Goal: Transaction & Acquisition: Obtain resource

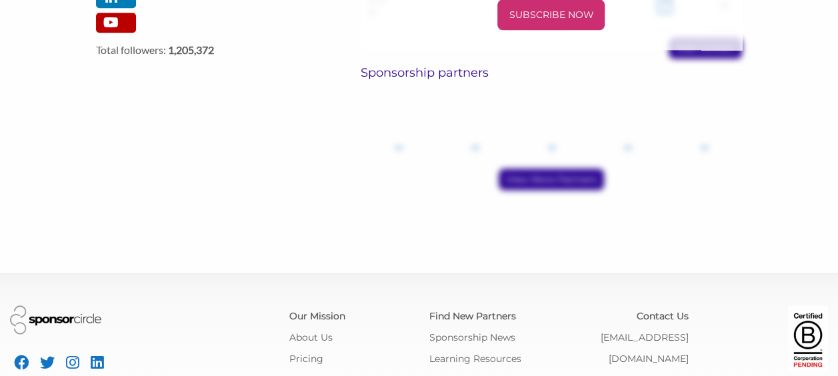
scroll to position [786, 0]
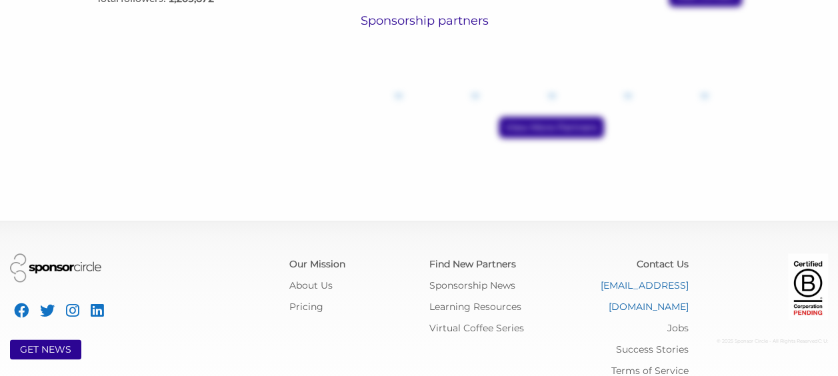
click at [617, 279] on link "[EMAIL_ADDRESS][DOMAIN_NAME]" at bounding box center [645, 295] width 88 height 33
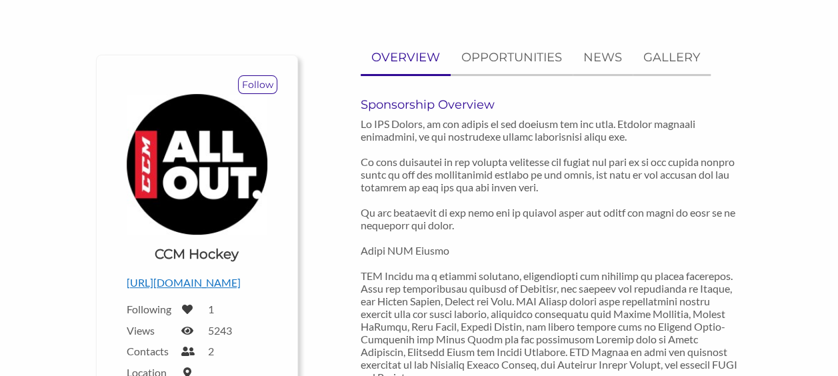
scroll to position [0, 0]
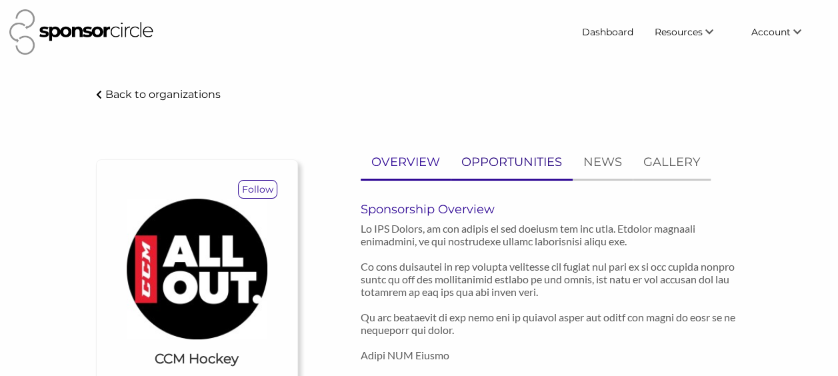
click at [512, 161] on p "OPPORTUNITIES" at bounding box center [512, 162] width 101 height 19
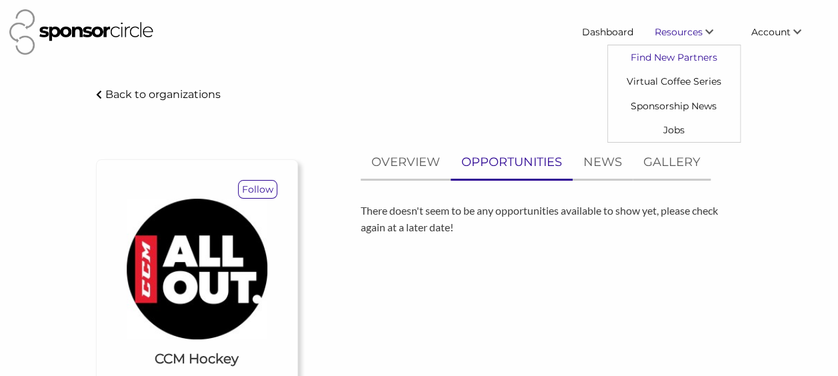
click at [678, 60] on link "Find New Partners" at bounding box center [674, 57] width 132 height 24
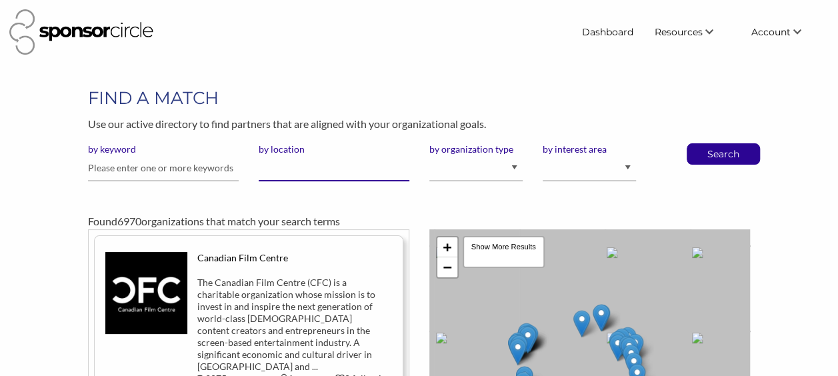
click at [288, 175] on input "by location" at bounding box center [334, 168] width 151 height 26
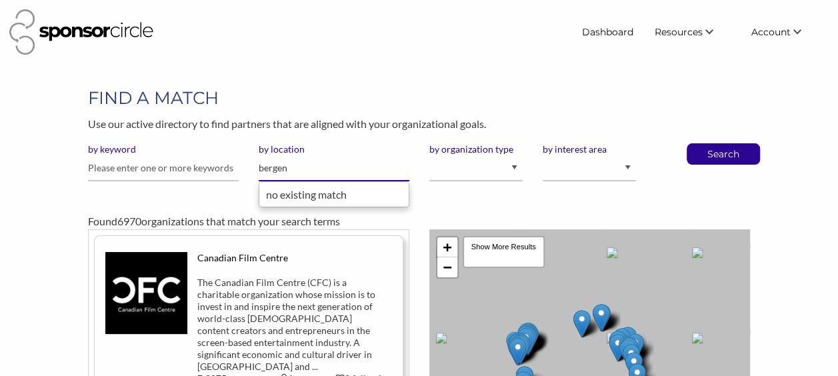
type input "bergen"
click at [702, 144] on button "Search" at bounding box center [724, 154] width 44 height 20
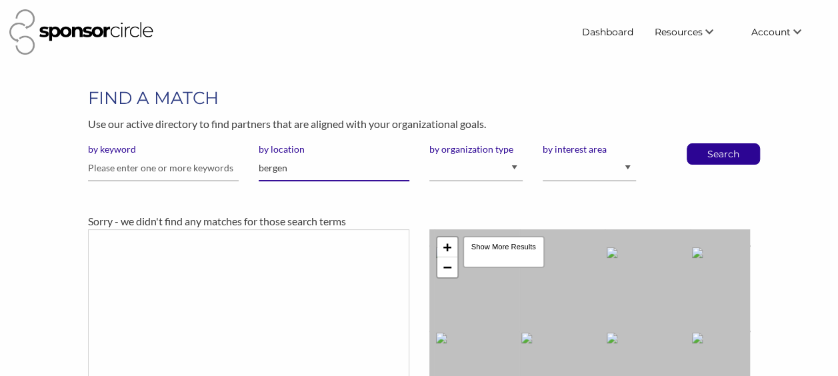
click at [285, 167] on input "bergen" at bounding box center [334, 168] width 151 height 26
type input "b"
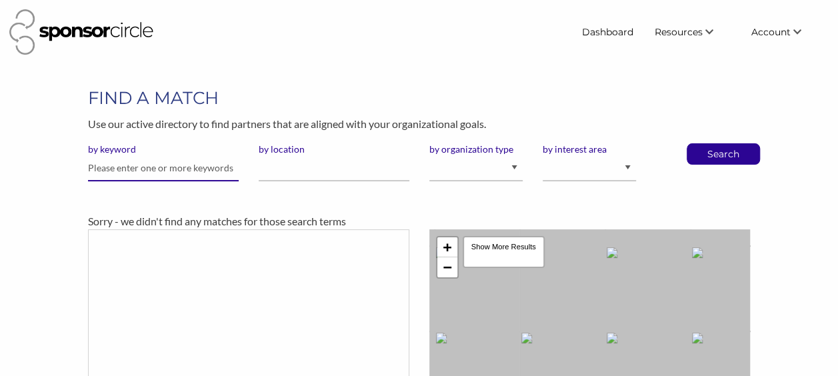
click at [165, 169] on input "text" at bounding box center [163, 168] width 151 height 26
type input "hockey"
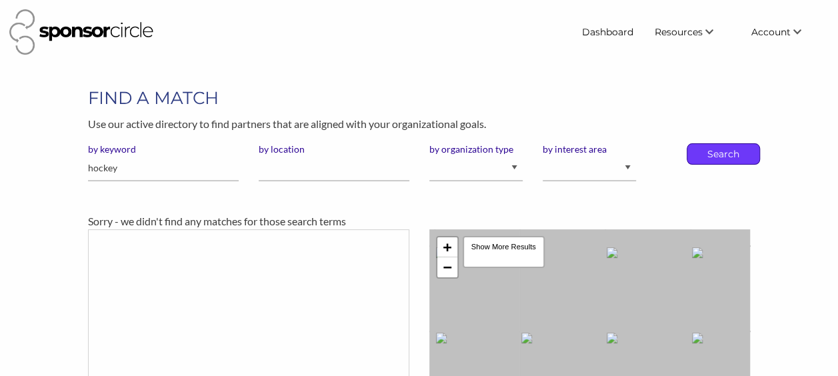
click at [719, 157] on p "Search" at bounding box center [724, 154] width 44 height 20
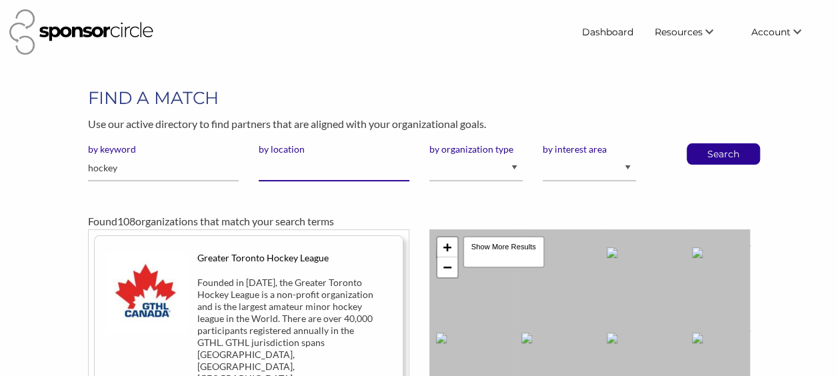
click at [294, 167] on input "by location" at bounding box center [334, 168] width 151 height 26
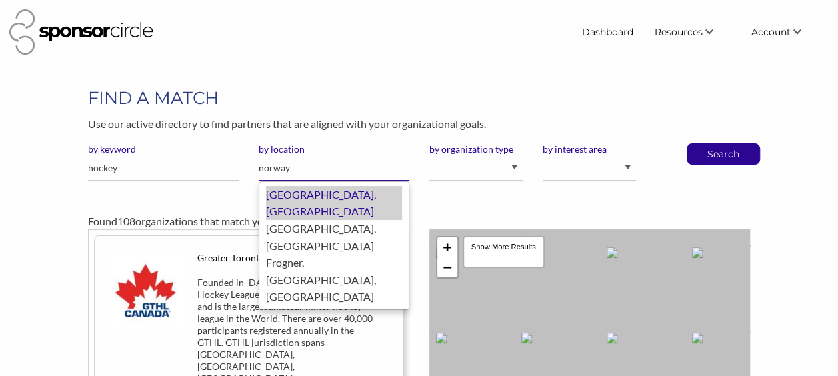
click at [305, 197] on div "Oslo, Norway" at bounding box center [334, 203] width 136 height 34
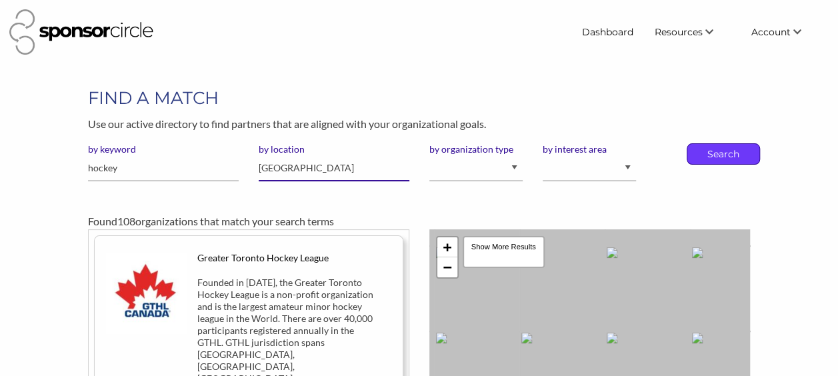
type input "[GEOGRAPHIC_DATA]"
click at [724, 155] on p "Search" at bounding box center [724, 154] width 44 height 20
